Goal: Use online tool/utility: Utilize a website feature to perform a specific function

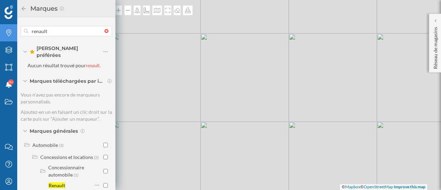
click at [259, 37] on div "© Mapbox © OpenStreetMap Improve this map" at bounding box center [220, 95] width 441 height 190
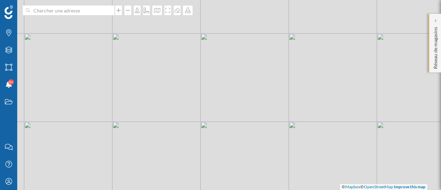
click at [437, 29] on p "Réseau de magasins" at bounding box center [435, 46] width 7 height 45
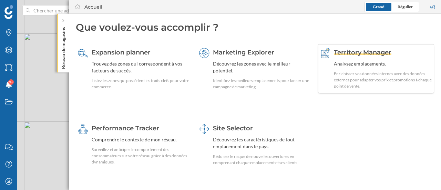
click at [386, 74] on div "Enrichissez vos données internes avec des données externes pour adapter vos pri…" at bounding box center [383, 80] width 98 height 19
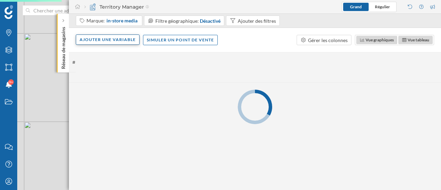
click at [120, 40] on div "Ajouter une variable" at bounding box center [108, 39] width 64 height 10
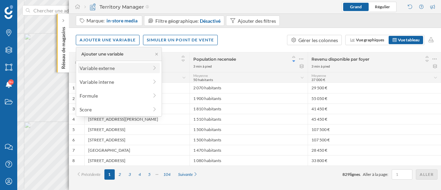
click at [120, 72] on div "Variable externe" at bounding box center [119, 68] width 82 height 10
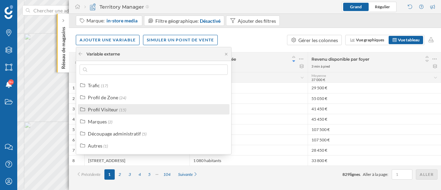
click at [114, 112] on label "Profil Visiteur (15)" at bounding box center [107, 109] width 38 height 7
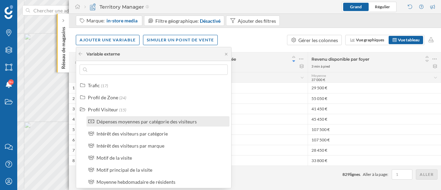
click at [143, 122] on div "Dépenses moyennes par catégorie des visiteurs" at bounding box center [146, 122] width 100 height 6
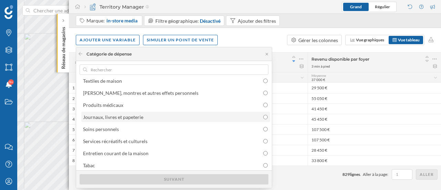
scroll to position [125, 0]
click at [151, 114] on div "Journaux, livres et papeterie" at bounding box center [175, 116] width 185 height 7
radio input "true"
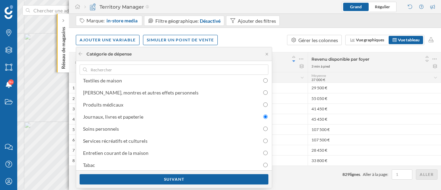
click at [149, 173] on div "Suivant" at bounding box center [174, 179] width 196 height 18
click at [150, 178] on div "Suivant" at bounding box center [174, 179] width 189 height 10
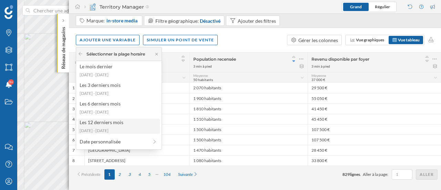
click at [122, 130] on div "[DATE] - [DATE]" at bounding box center [119, 130] width 78 height 6
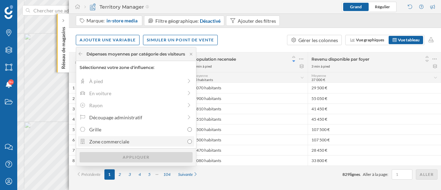
click at [127, 139] on div "Zone commerciale" at bounding box center [136, 141] width 95 height 7
click at [187, 139] on input "Zone commerciale" at bounding box center [189, 141] width 4 height 4
radio input "true"
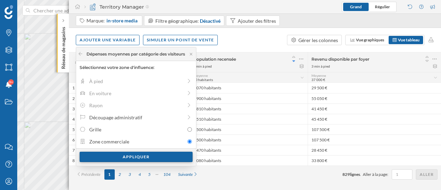
click at [130, 162] on div "Appliquer" at bounding box center [136, 157] width 34 height 10
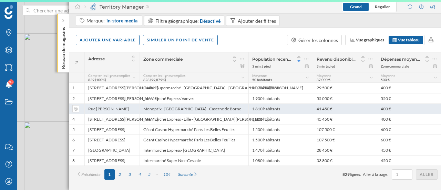
scroll to position [0, 0]
